Goal: Task Accomplishment & Management: Complete application form

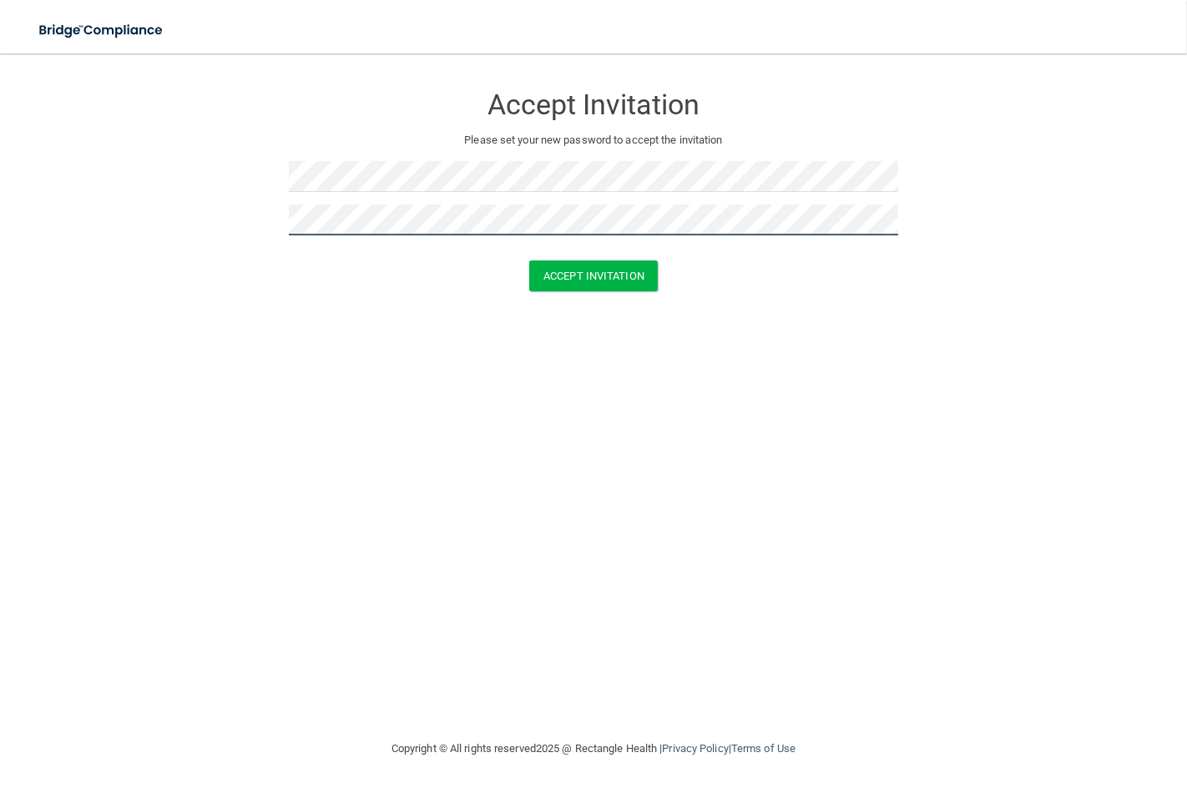
click at [529, 260] on button "Accept Invitation" at bounding box center [593, 275] width 129 height 31
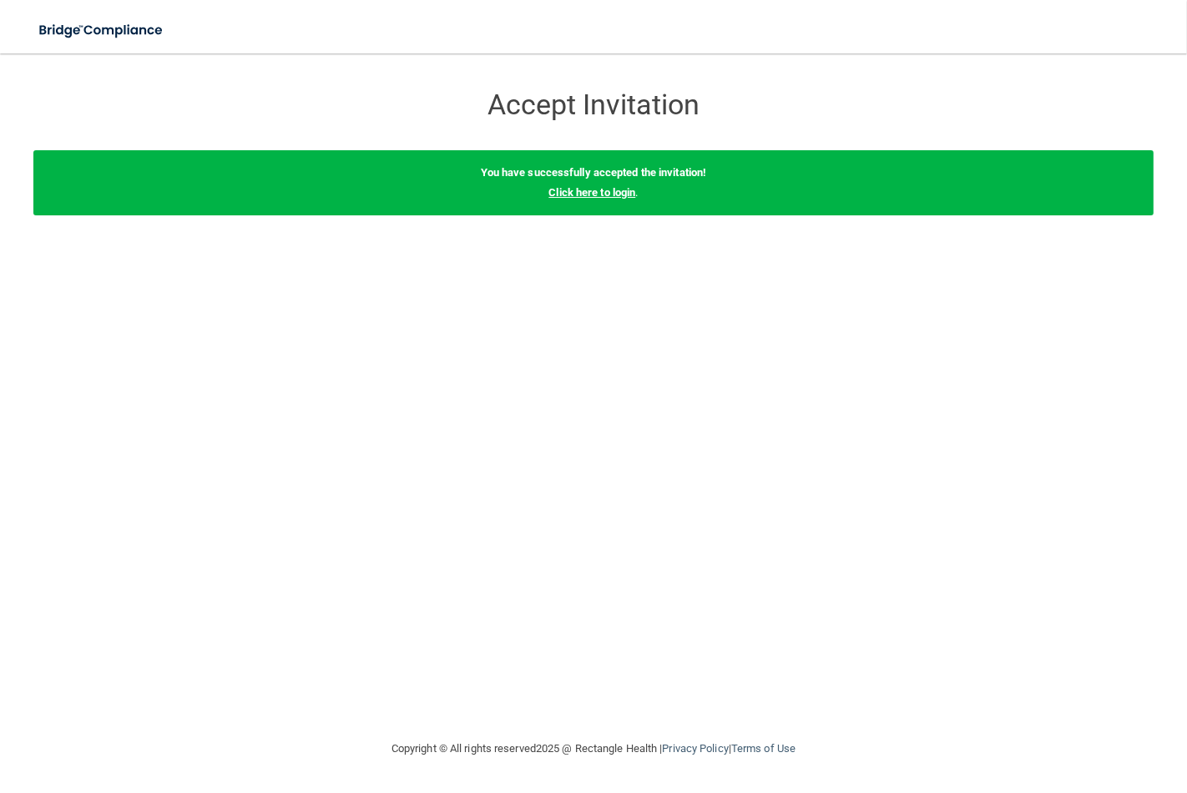
click at [587, 187] on link "Click here to login" at bounding box center [592, 192] width 87 height 13
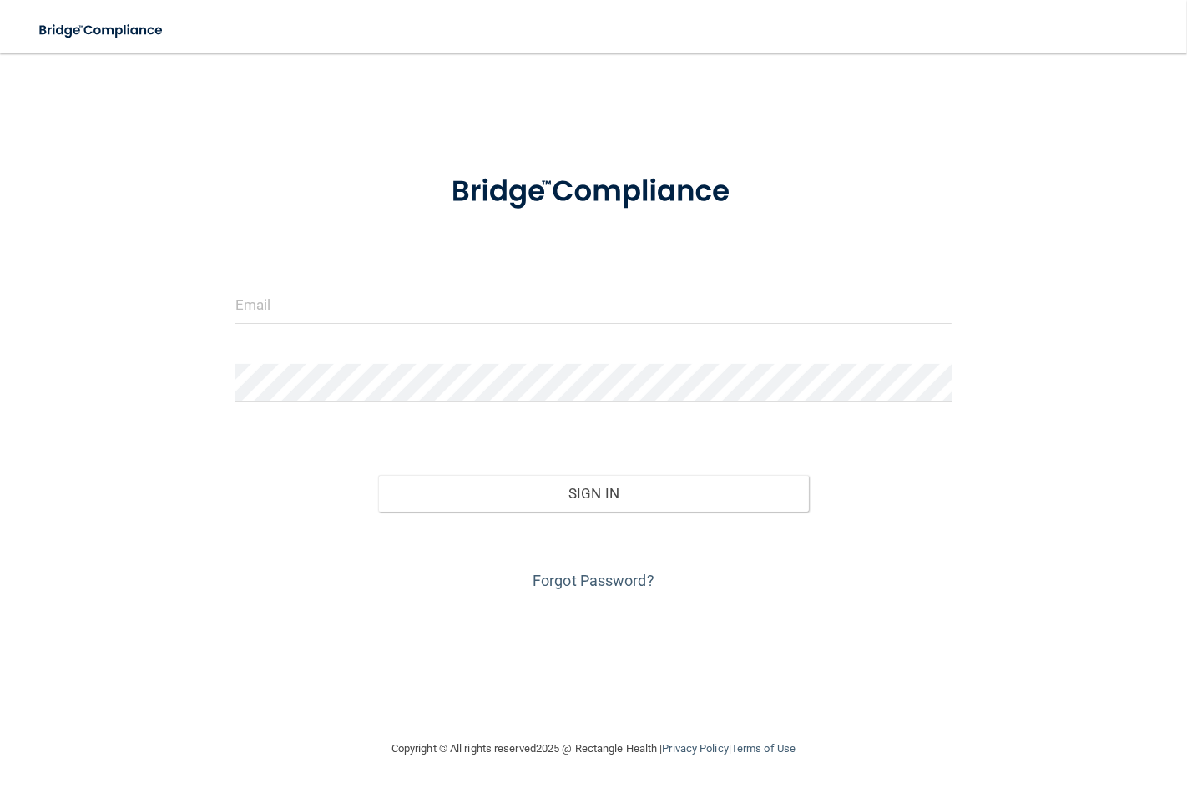
click at [545, 336] on div at bounding box center [594, 311] width 742 height 50
click at [547, 303] on input "email" at bounding box center [593, 305] width 717 height 38
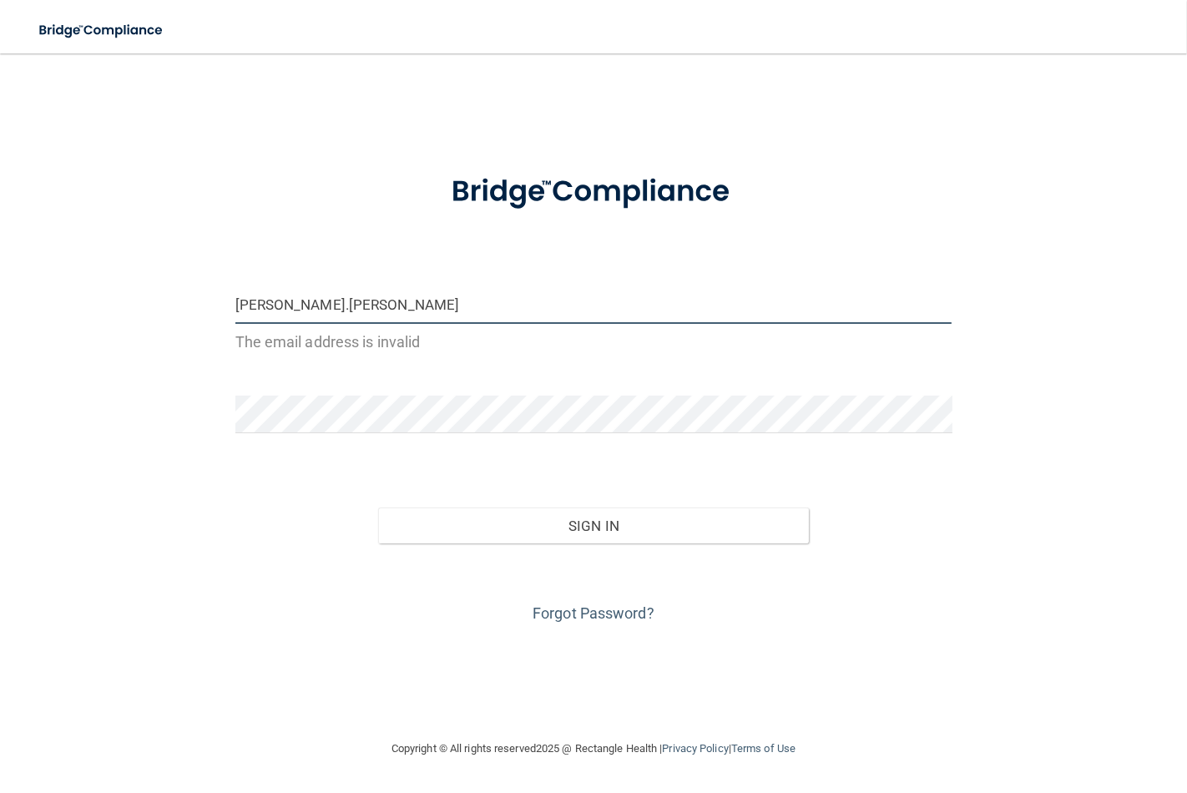
click at [378, 508] on button "Sign In" at bounding box center [593, 526] width 430 height 37
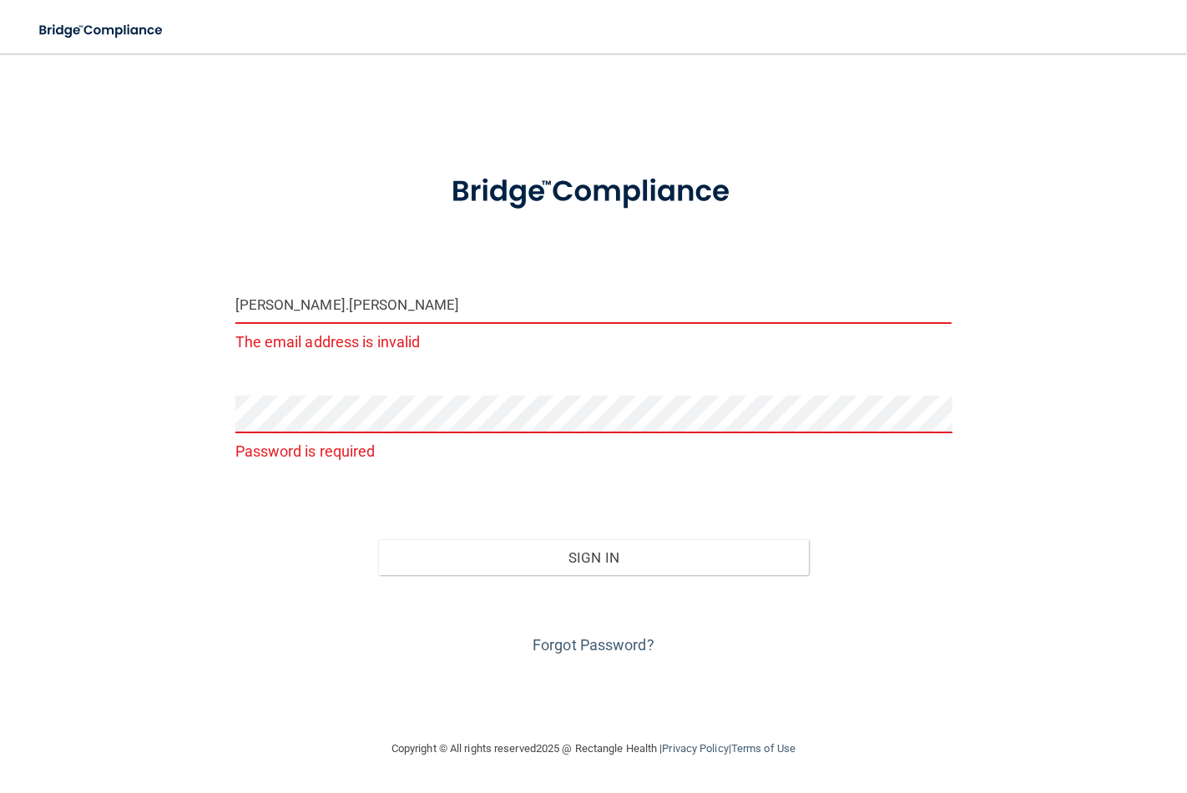
click at [547, 303] on input "[PERSON_NAME].[PERSON_NAME]" at bounding box center [593, 305] width 717 height 38
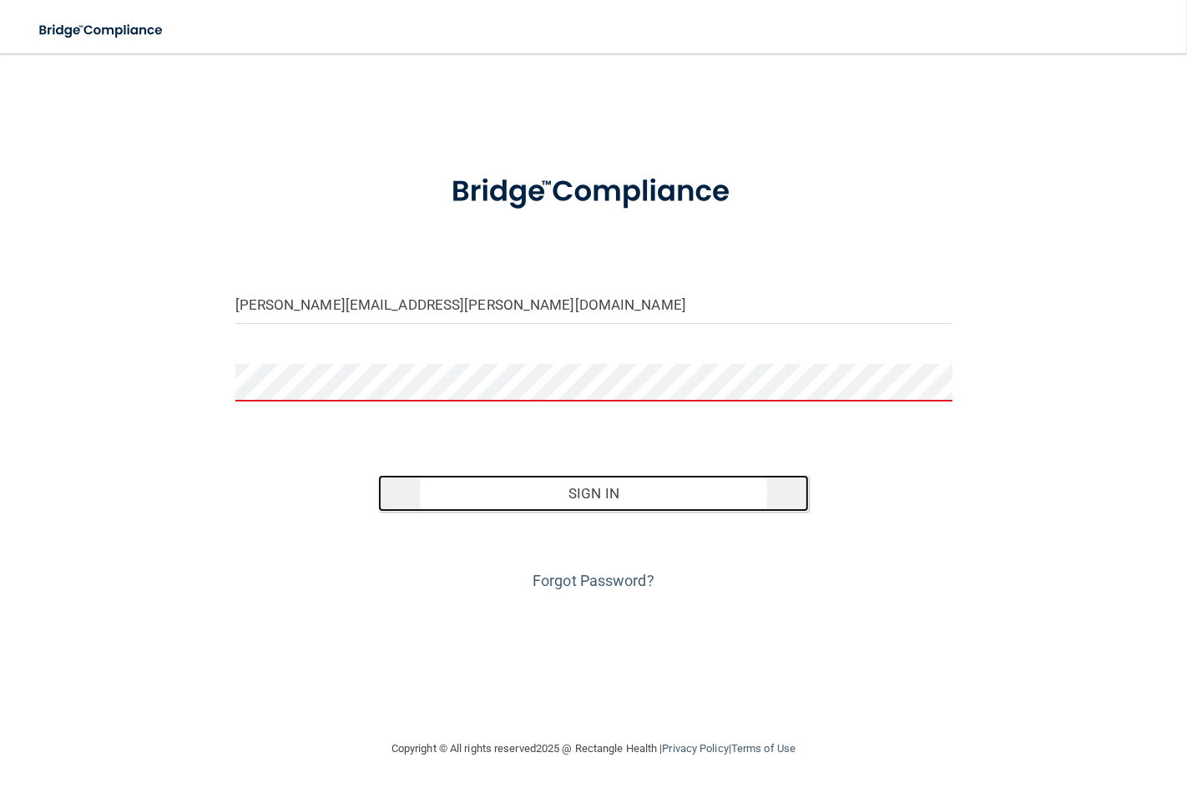
click at [632, 484] on button "Sign In" at bounding box center [593, 493] width 430 height 37
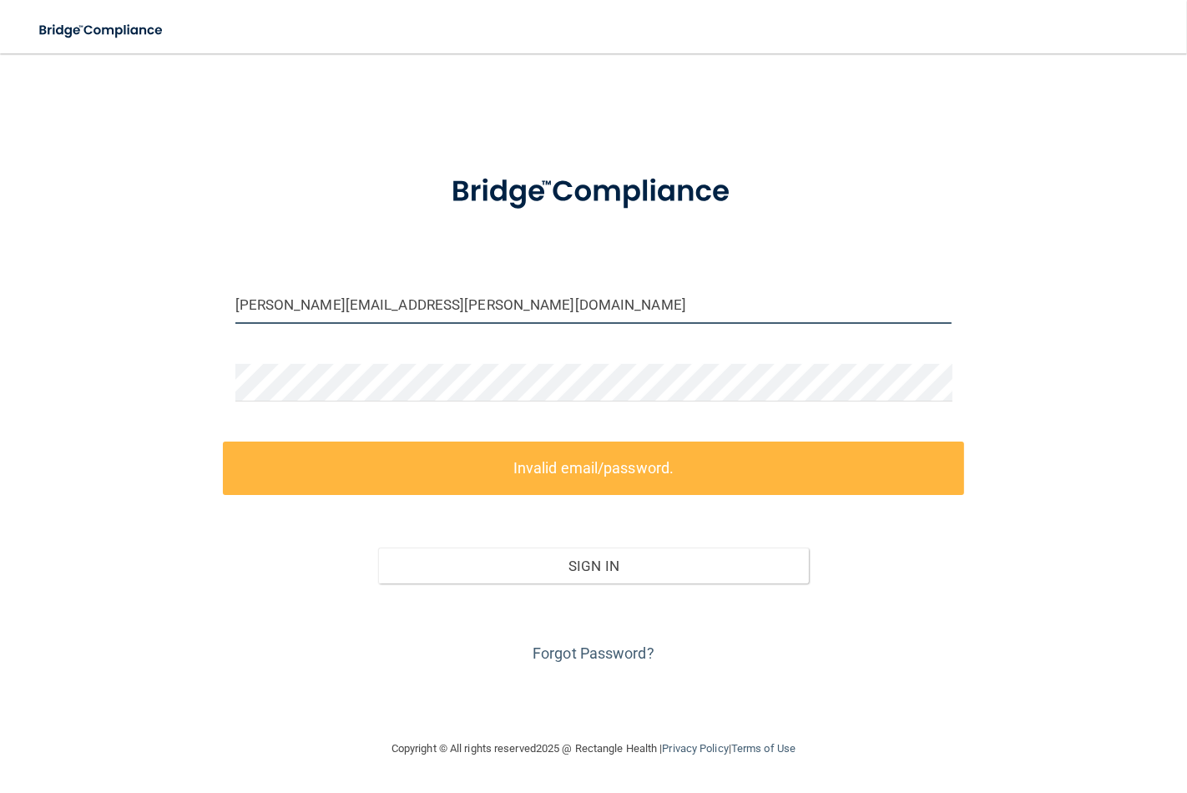
click at [285, 305] on input "[PERSON_NAME][EMAIL_ADDRESS][PERSON_NAME][DOMAIN_NAME]" at bounding box center [593, 305] width 717 height 38
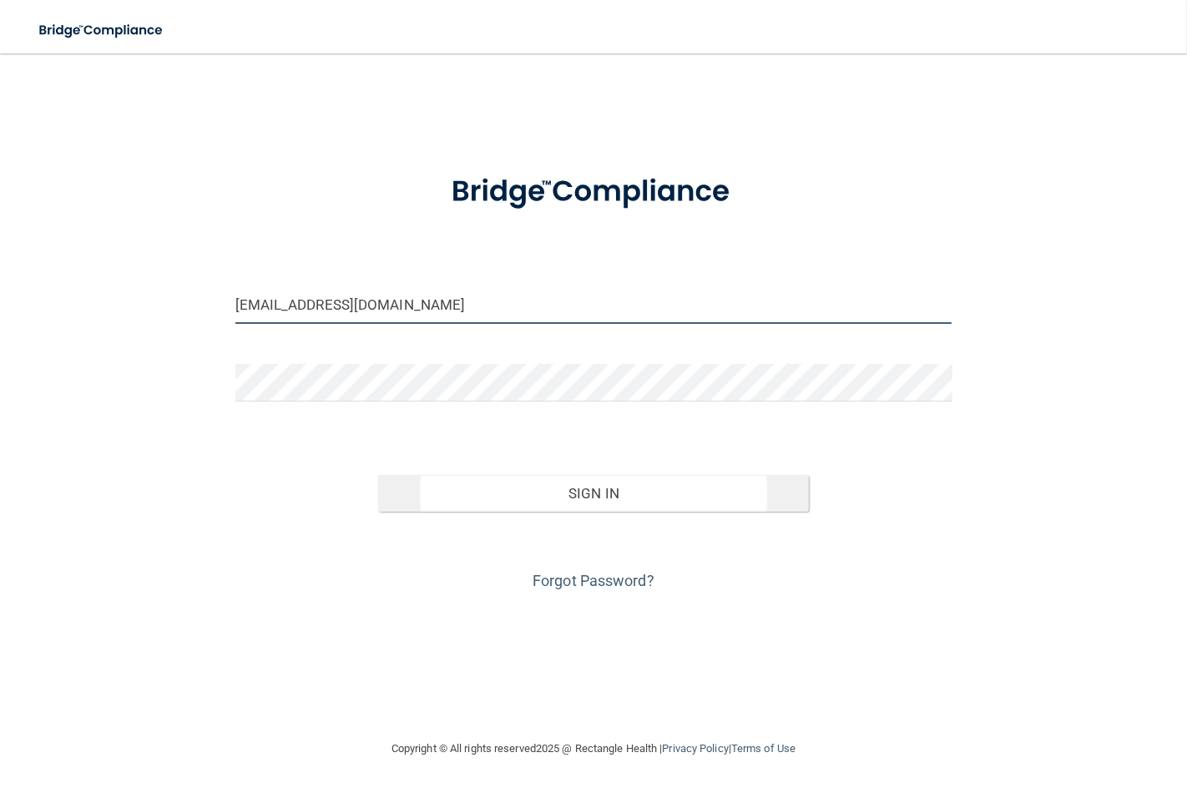
type input "[EMAIL_ADDRESS][DOMAIN_NAME]"
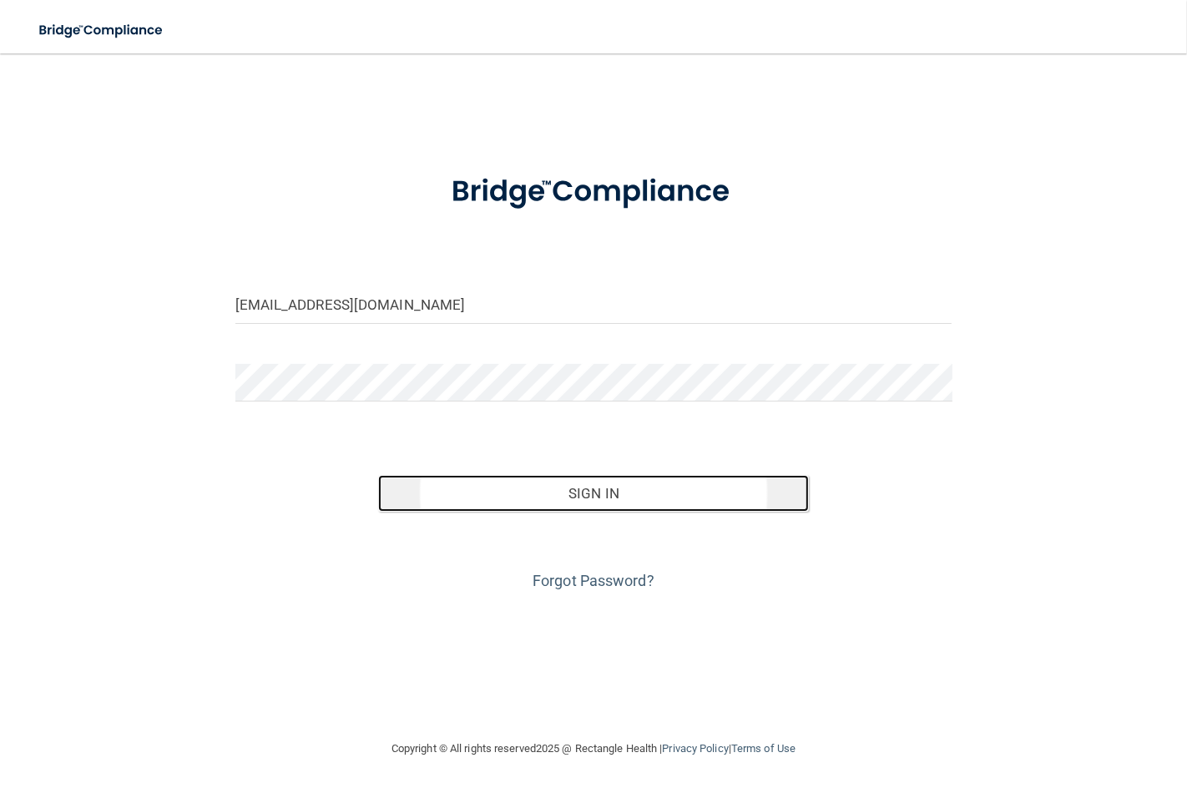
click at [513, 486] on button "Sign In" at bounding box center [593, 493] width 430 height 37
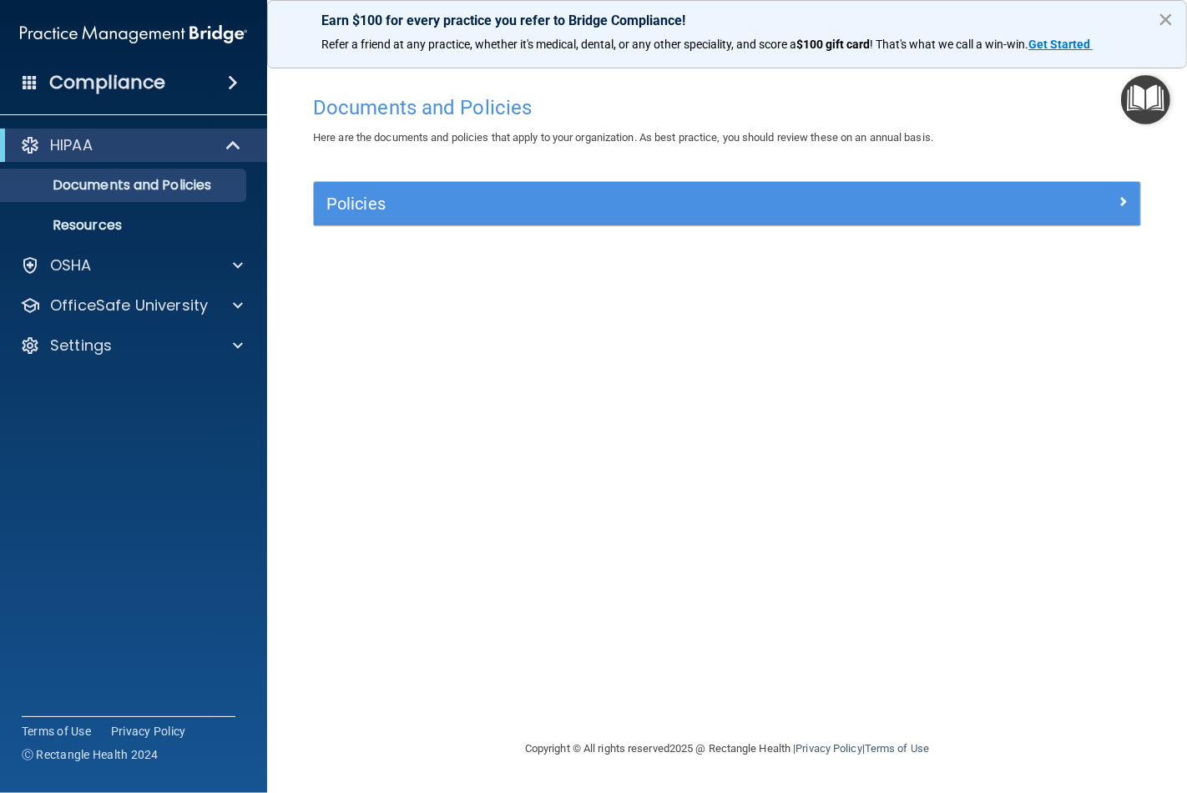
click at [1169, 19] on button "×" at bounding box center [1166, 19] width 16 height 27
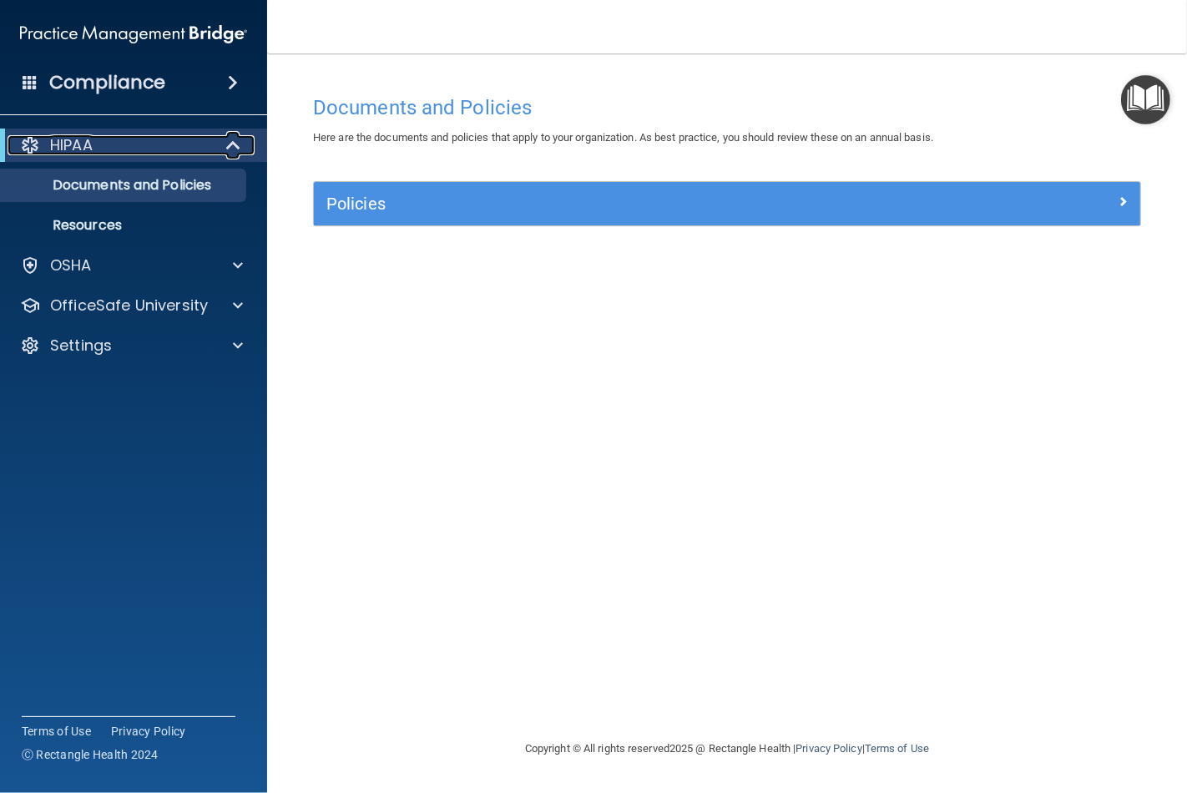
click at [137, 148] on div "HIPAA" at bounding box center [111, 145] width 206 height 20
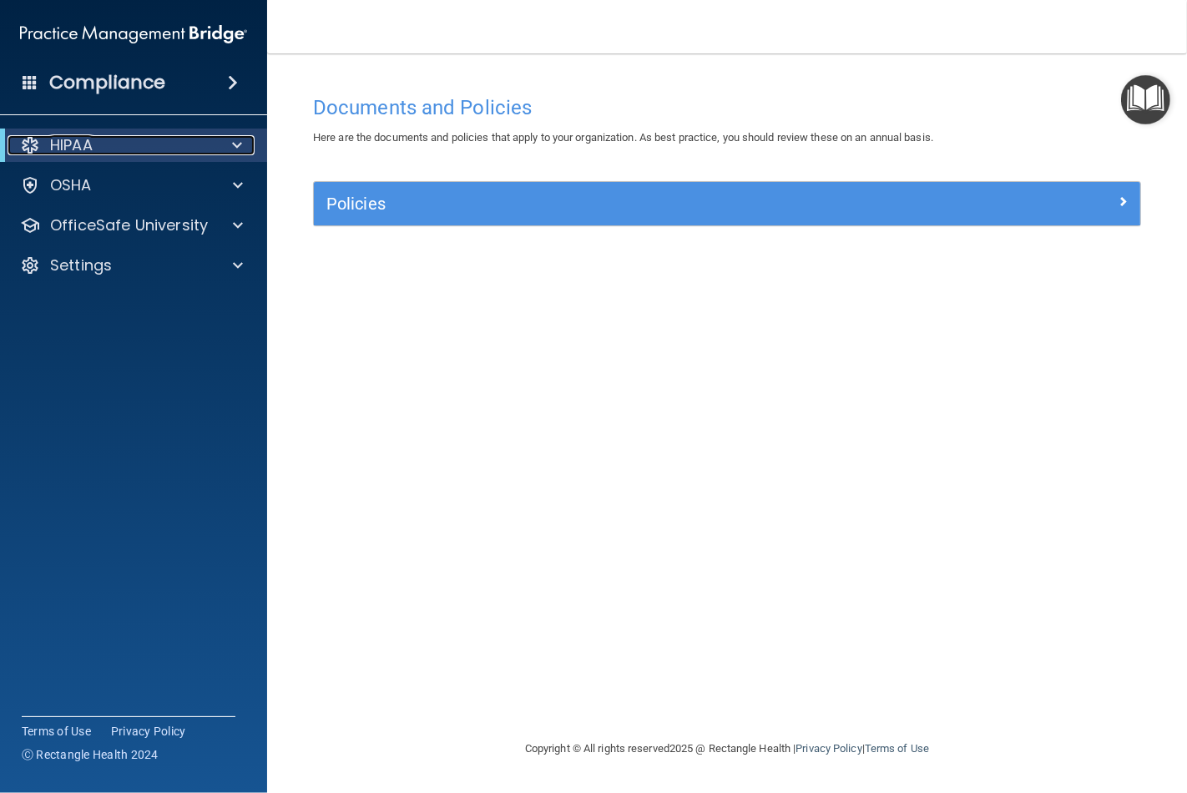
click at [136, 148] on div "HIPAA" at bounding box center [111, 145] width 206 height 20
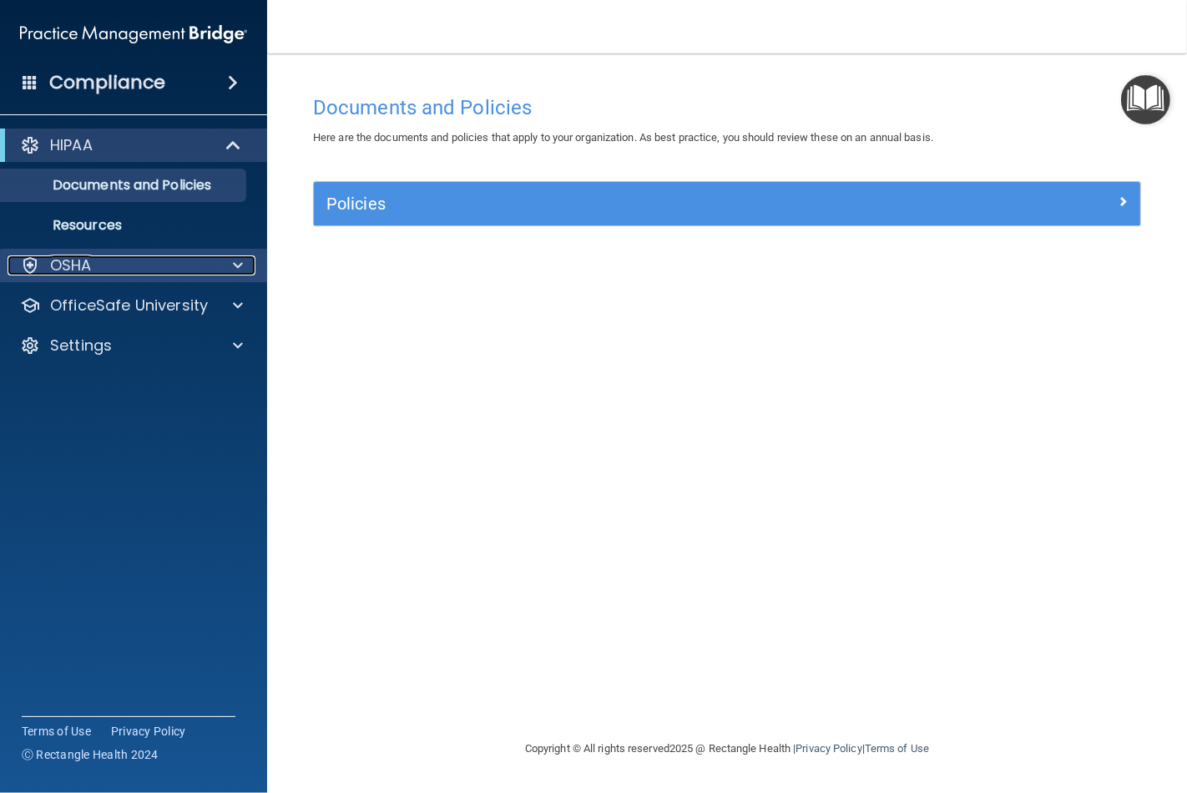
click at [147, 255] on div "OSHA" at bounding box center [111, 265] width 207 height 20
